Goal: Task Accomplishment & Management: Use online tool/utility

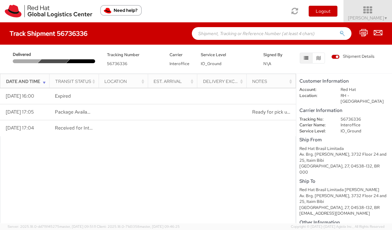
click at [376, 8] on icon at bounding box center [368, 10] width 56 height 9
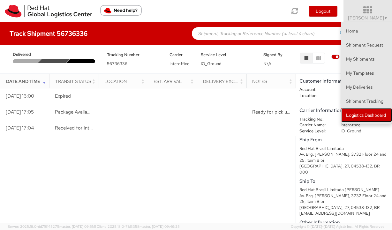
click at [360, 110] on link "Logistics Dashboard" at bounding box center [367, 115] width 51 height 14
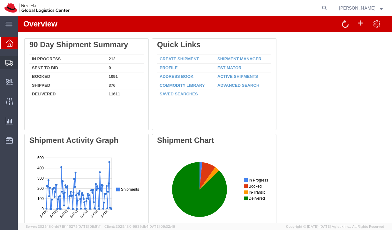
click at [10, 66] on icon at bounding box center [9, 63] width 8 height 6
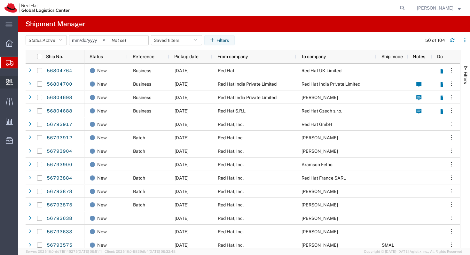
click at [13, 80] on div at bounding box center [9, 82] width 18 height 13
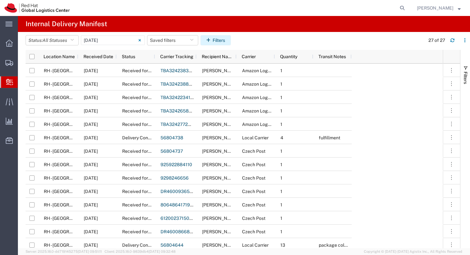
click at [209, 41] on icon "button" at bounding box center [209, 40] width 6 height 4
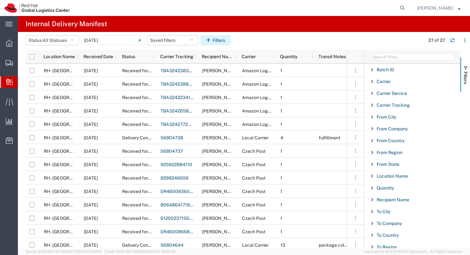
click at [209, 41] on icon "button" at bounding box center [209, 40] width 6 height 4
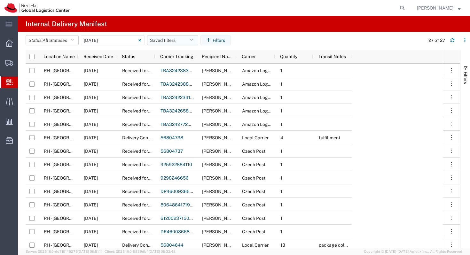
click at [190, 41] on button "Saved filters" at bounding box center [172, 40] width 51 height 10
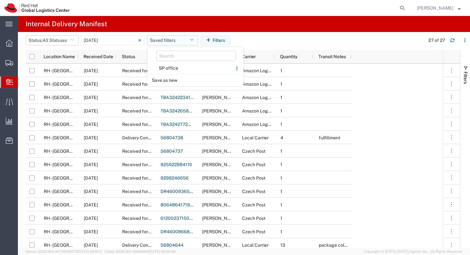
click at [183, 39] on button "Saved filters" at bounding box center [172, 40] width 51 height 10
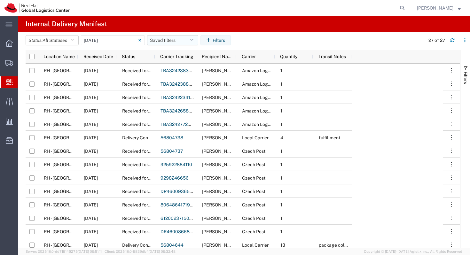
click at [183, 39] on button "Saved filters" at bounding box center [172, 40] width 51 height 10
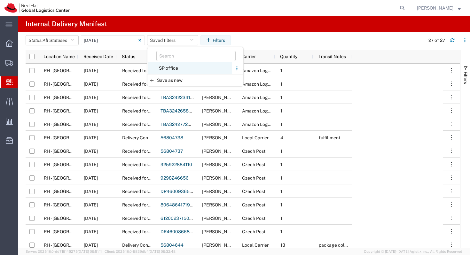
click at [173, 68] on span "SP office" at bounding box center [190, 68] width 84 height 12
type input "Last 30 Days"
type input "08/14/2025 - 09/12/2025"
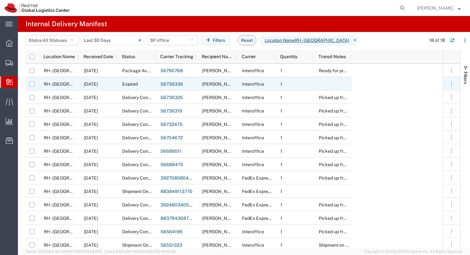
click at [54, 83] on span "RH - Sao Paulo" at bounding box center [71, 83] width 54 height 5
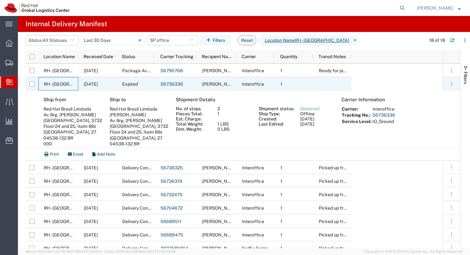
click at [175, 84] on link "56736336" at bounding box center [171, 83] width 23 height 5
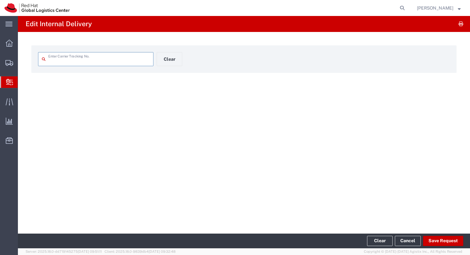
type input "56736336"
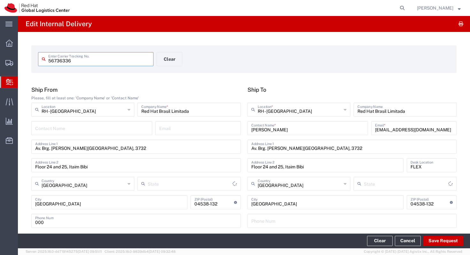
type input "Your Packaging"
type input "São Paulo"
type input "IO_Ground"
type input "Interoffice"
type input "São Paulo"
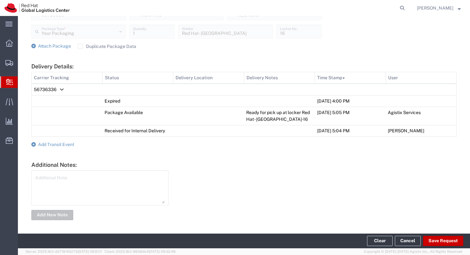
scroll to position [261, 0]
click at [56, 142] on span "Add Transit Event" at bounding box center [56, 143] width 36 height 5
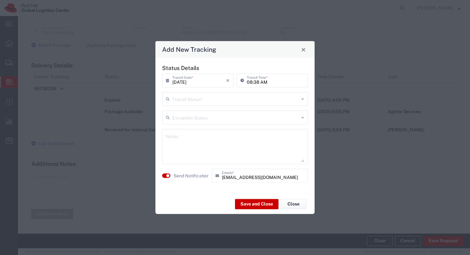
click at [211, 99] on input "text" at bounding box center [235, 98] width 127 height 11
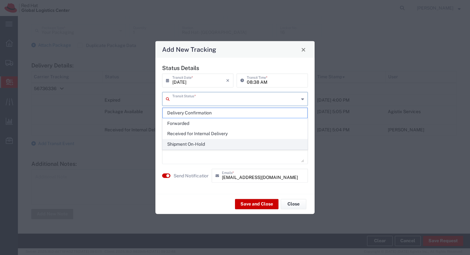
click at [199, 145] on span "Shipment On-Hold" at bounding box center [235, 144] width 144 height 10
type input "Shipment On-Hold"
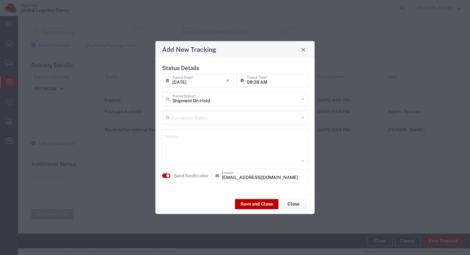
click at [245, 203] on button "Save and Close" at bounding box center [256, 204] width 43 height 10
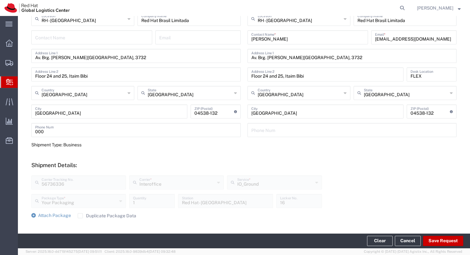
scroll to position [0, 0]
